Goal: Find specific page/section: Find specific page/section

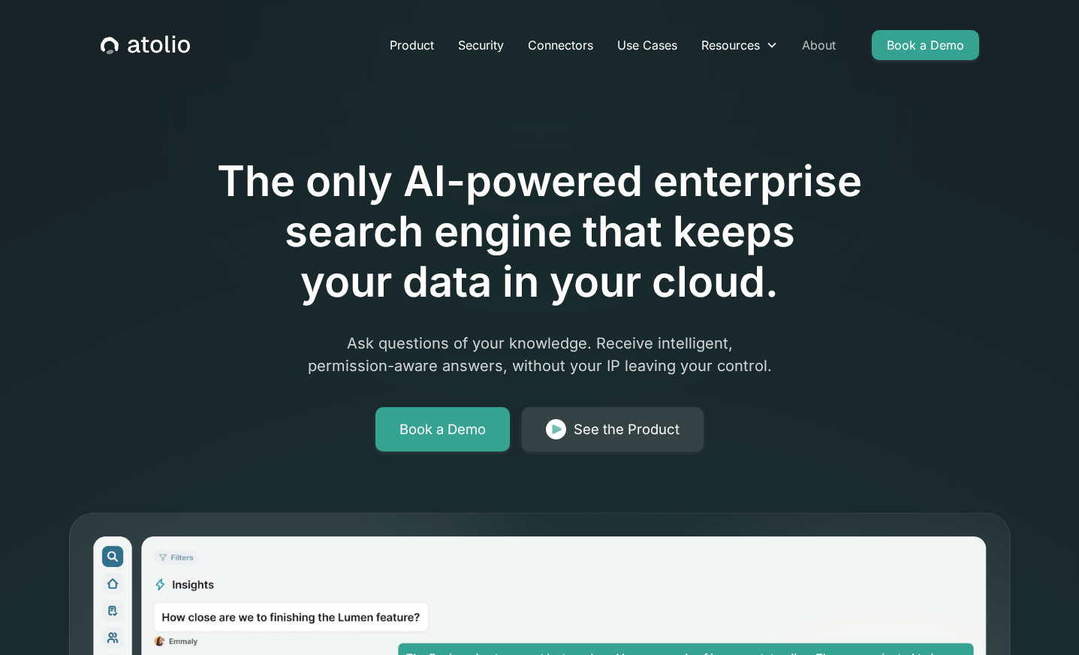
click at [818, 44] on link "About" at bounding box center [819, 45] width 58 height 30
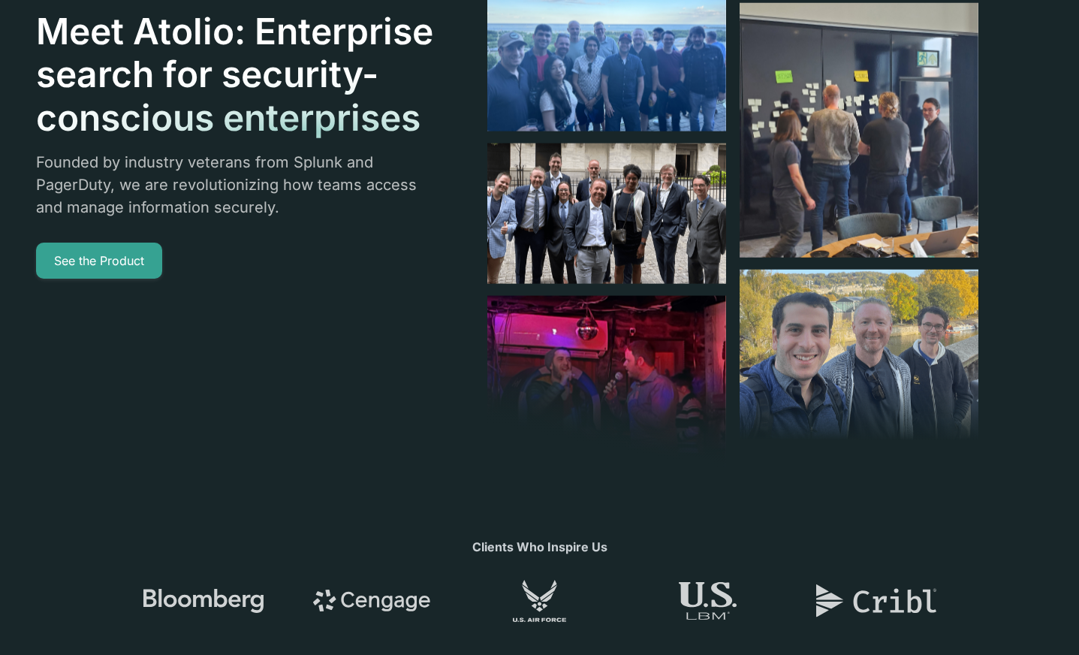
click at [421, 174] on div "Founded by industry veterans from Splunk and PagerDuty, we are revolutionizing …" at bounding box center [235, 197] width 399 height 92
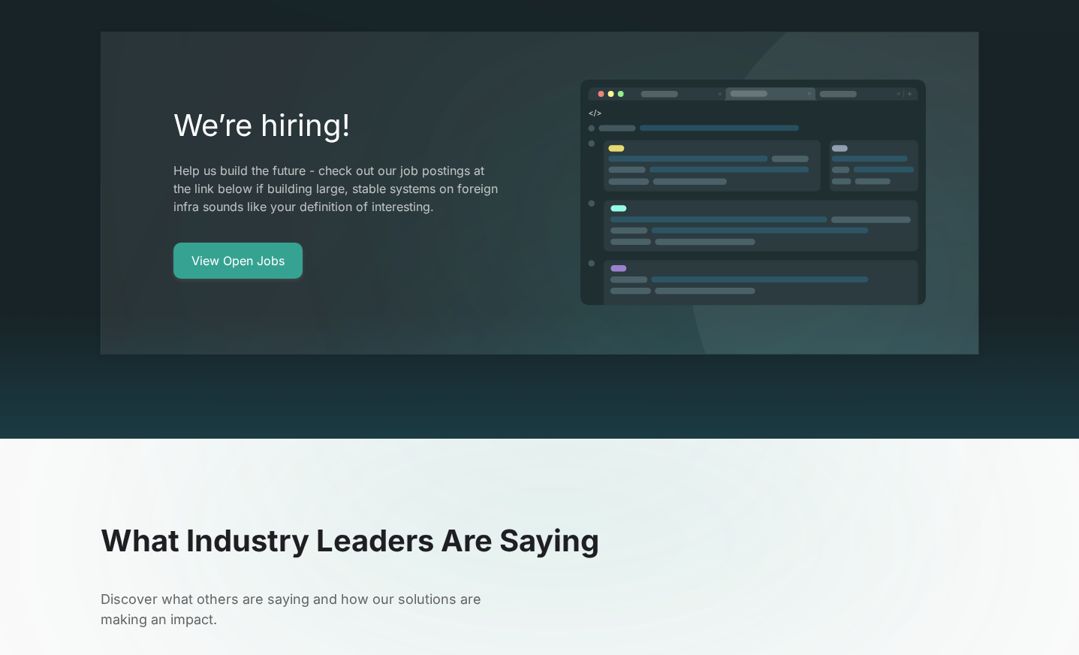
scroll to position [2950, 0]
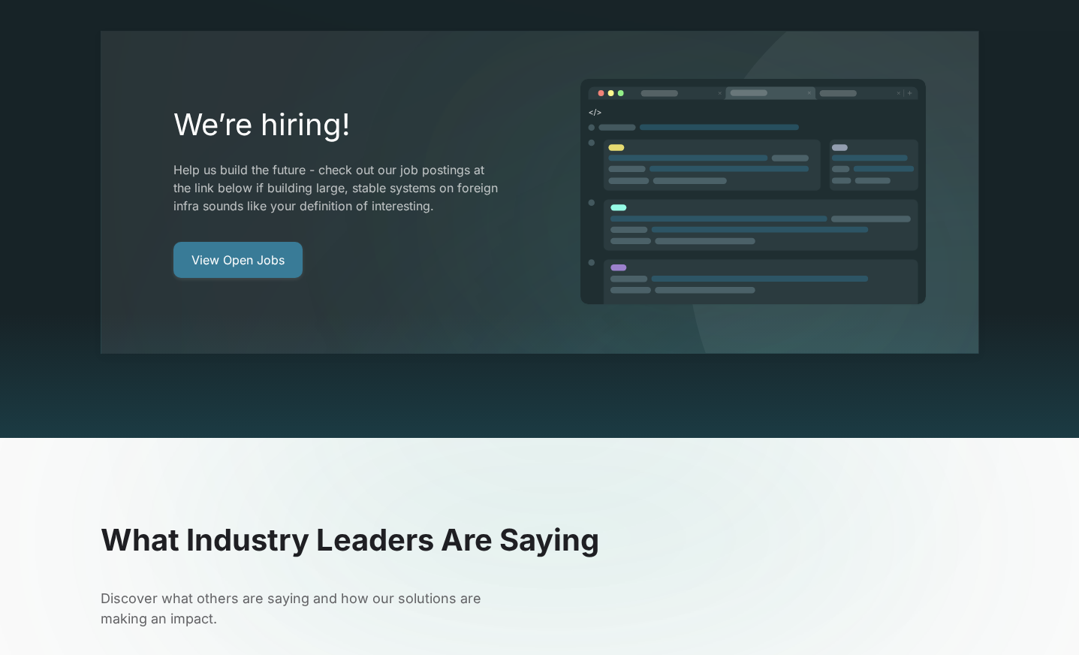
click at [242, 242] on link "View Open Jobs" at bounding box center [238, 260] width 129 height 36
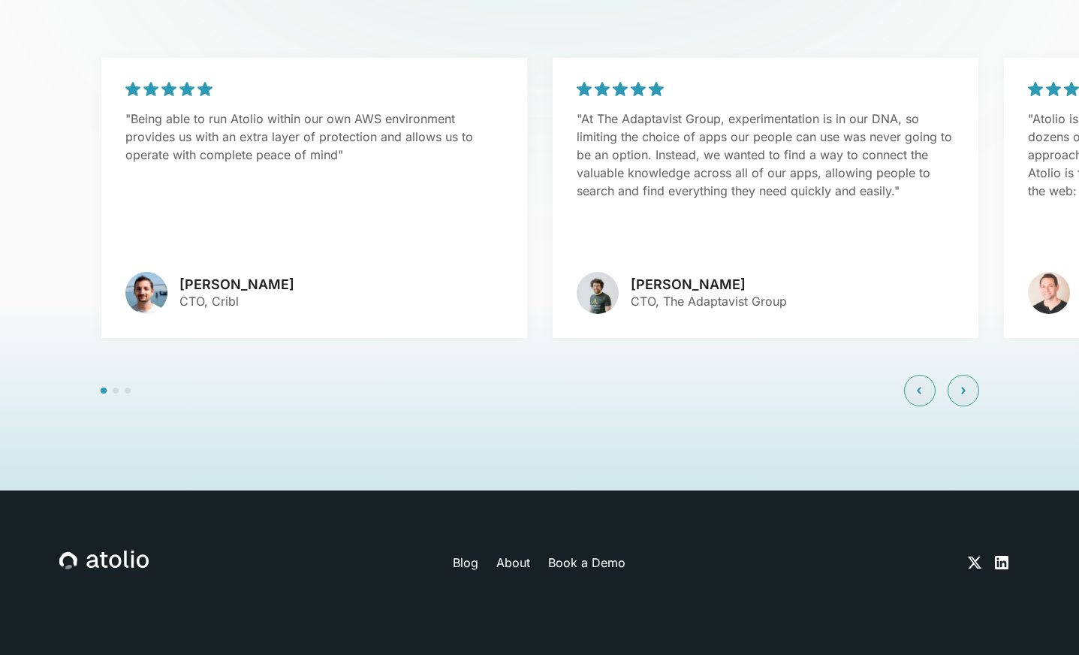
scroll to position [3566, 0]
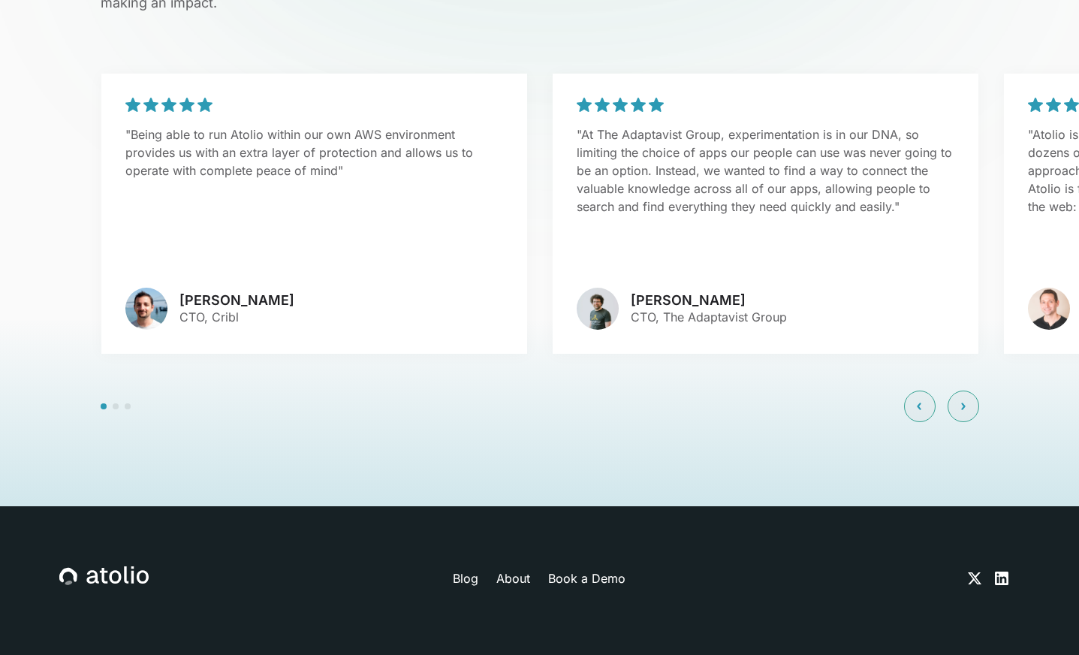
click at [523, 569] on link "About" at bounding box center [513, 578] width 34 height 18
